Goal: Navigation & Orientation: Find specific page/section

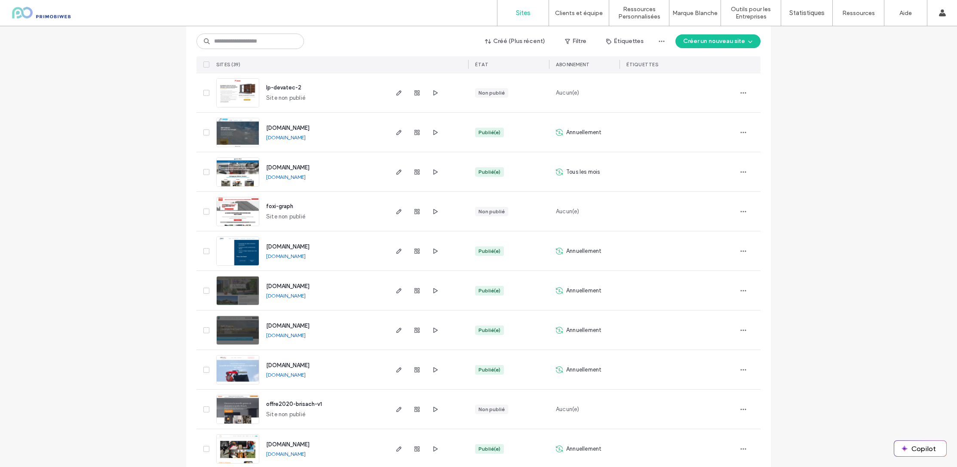
scroll to position [1045, 0]
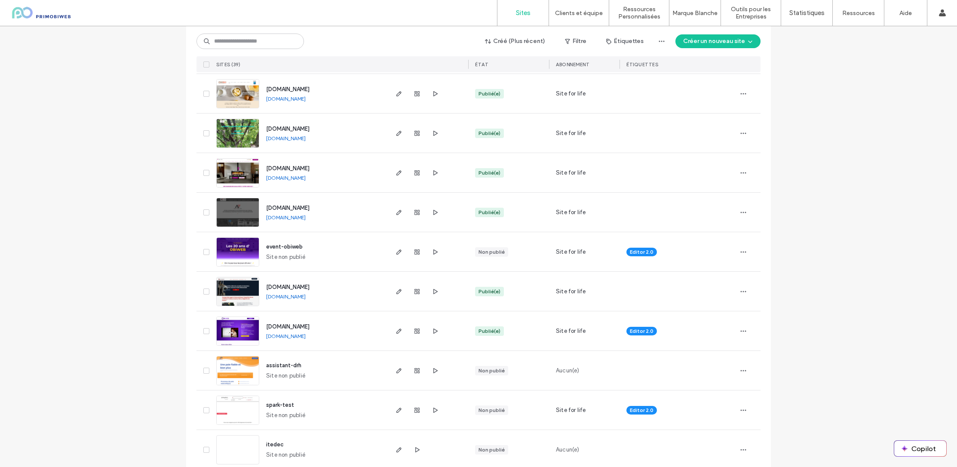
click at [246, 328] on img at bounding box center [238, 346] width 42 height 58
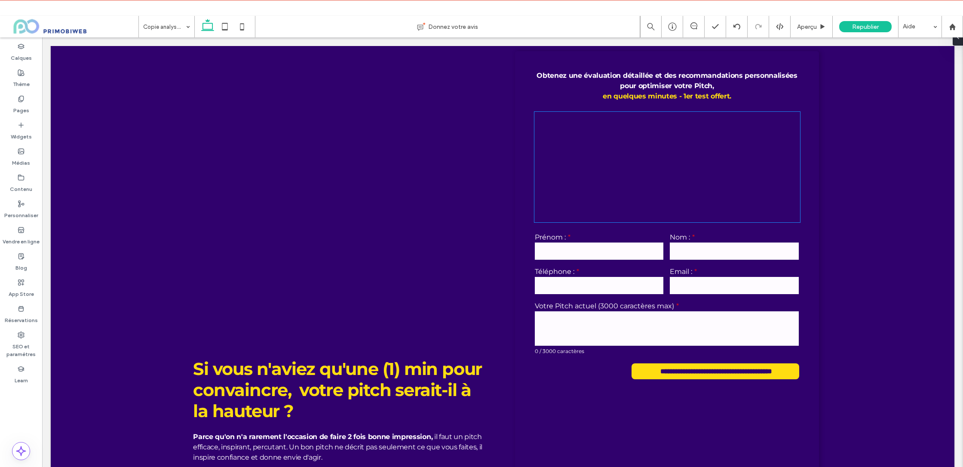
click at [575, 150] on div at bounding box center [667, 167] width 266 height 111
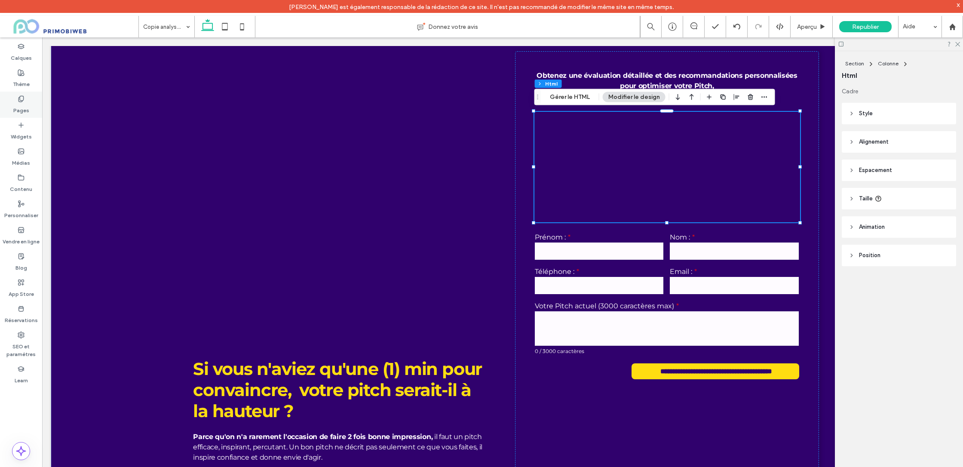
drag, startPoint x: 8, startPoint y: 110, endPoint x: 27, endPoint y: 86, distance: 30.2
click at [8, 110] on div "Pages" at bounding box center [21, 105] width 42 height 26
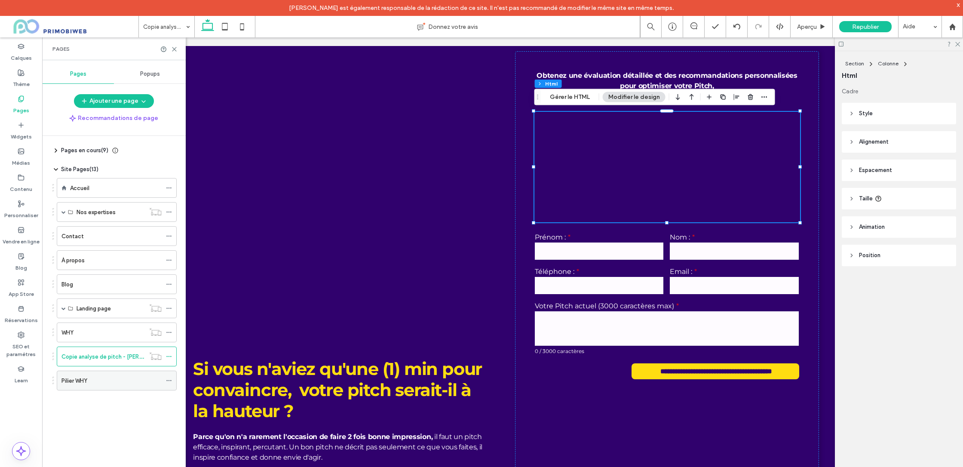
click at [98, 378] on div "Pilier WHY" at bounding box center [111, 380] width 100 height 9
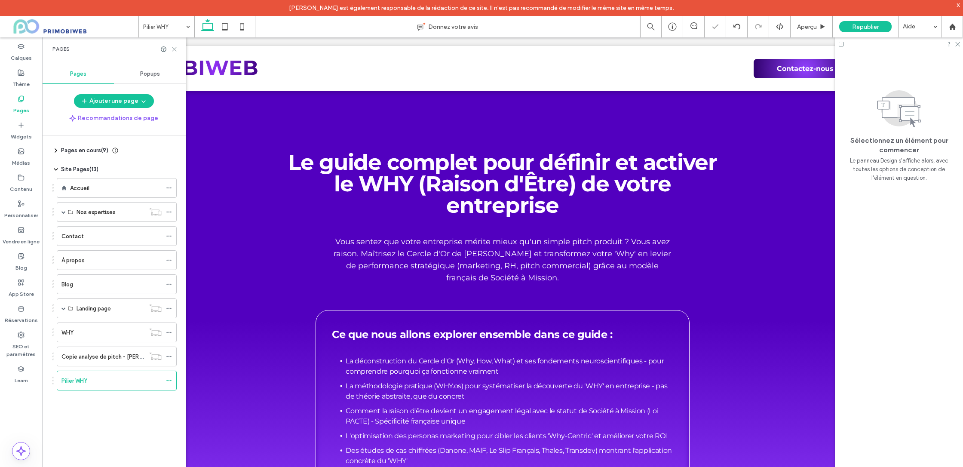
click at [176, 49] on icon at bounding box center [174, 49] width 6 height 6
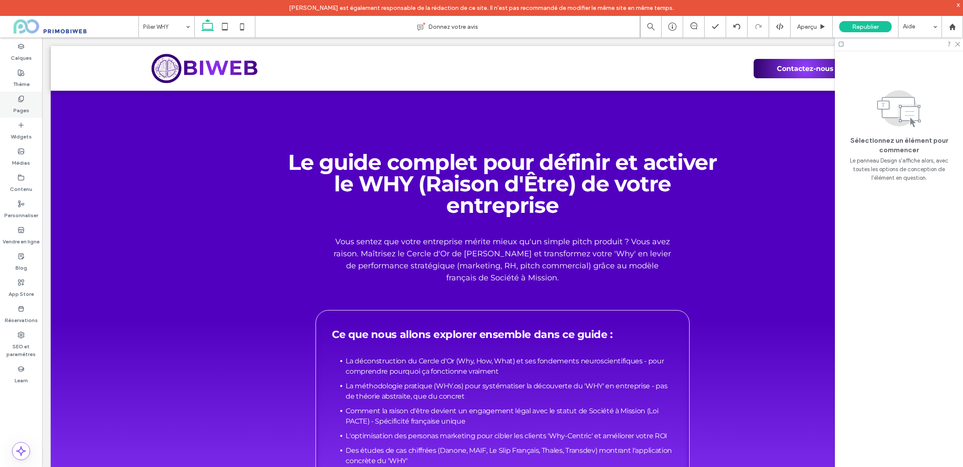
click at [16, 102] on label "Pages" at bounding box center [21, 108] width 16 height 12
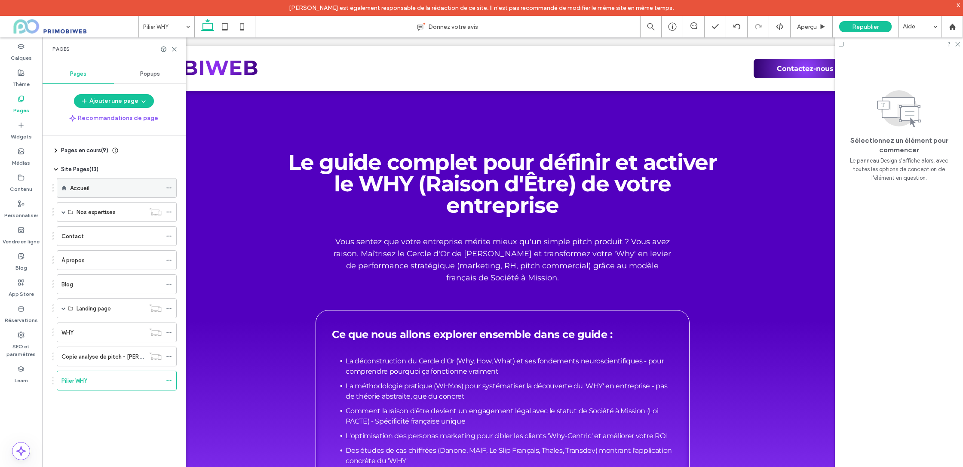
click at [92, 190] on div "Accueil" at bounding box center [116, 188] width 92 height 9
